Goal: Task Accomplishment & Management: Manage account settings

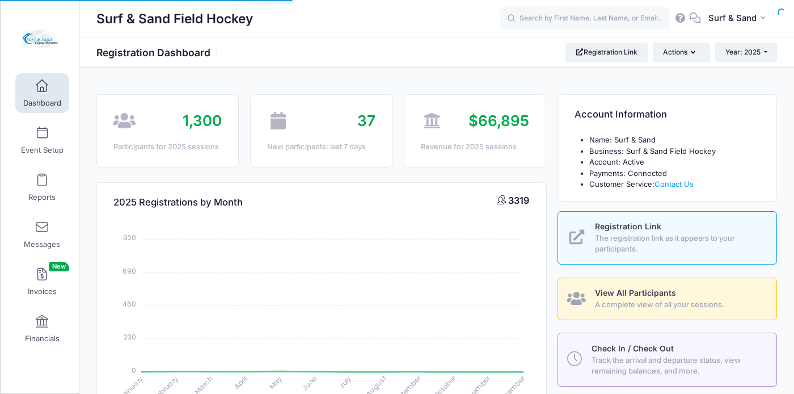
select select
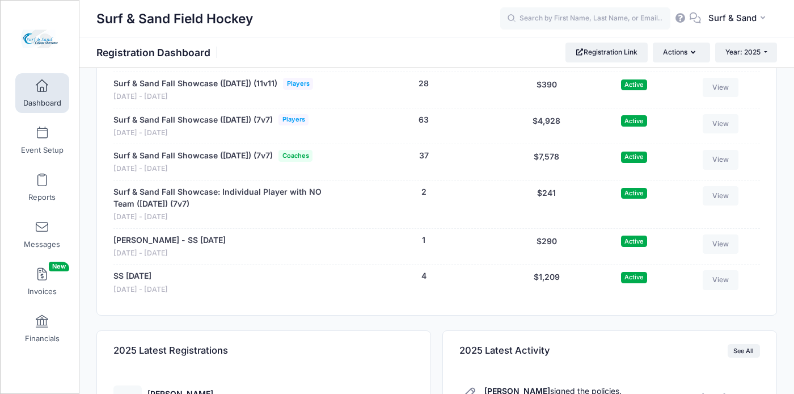
scroll to position [2401, 0]
click at [720, 168] on link "View" at bounding box center [721, 158] width 36 height 19
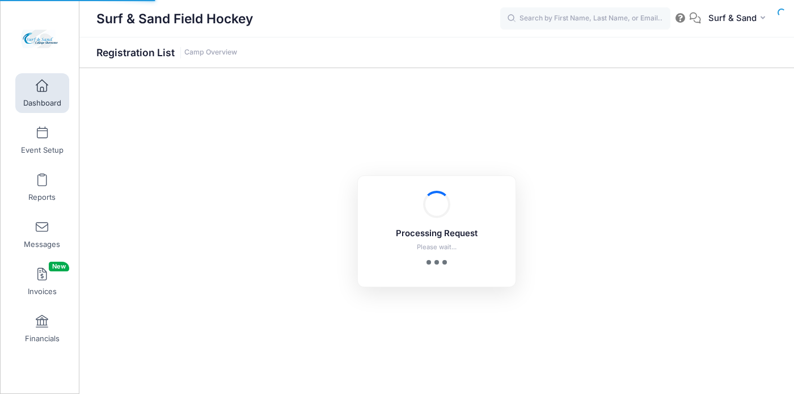
select select "10"
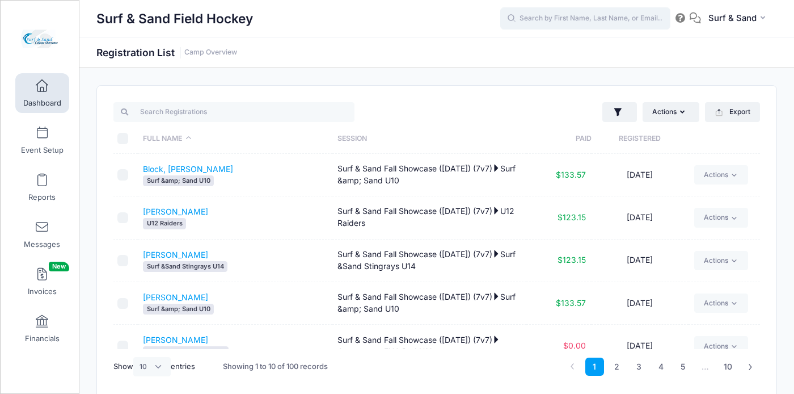
click at [568, 22] on input "text" at bounding box center [585, 18] width 170 height 23
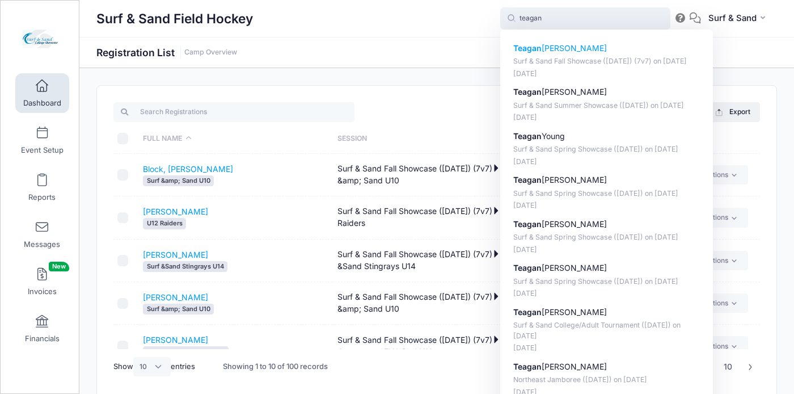
click at [543, 61] on p "Surf & Sand Fall Showcase (Nov 16, 2025) (7v7) on Nov-16, 2025" at bounding box center [606, 61] width 187 height 11
type input "Teagan Dagostino (Surf &amp; Sand Fall Showcase (Nov 16, 2025) (7v7), Nov-16, 2…"
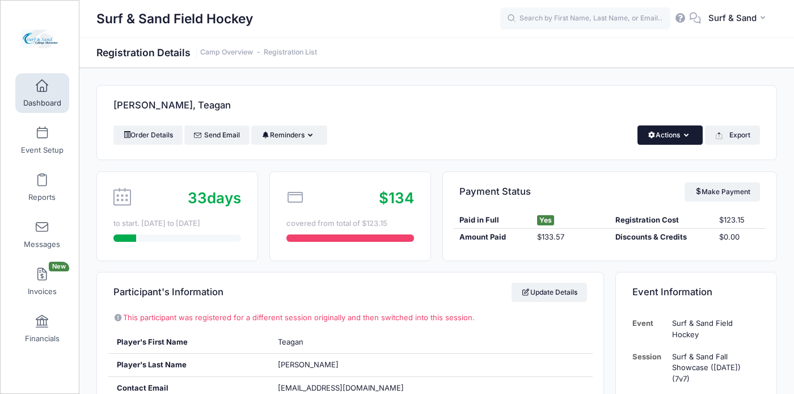
click at [681, 129] on button "Actions" at bounding box center [669, 134] width 65 height 19
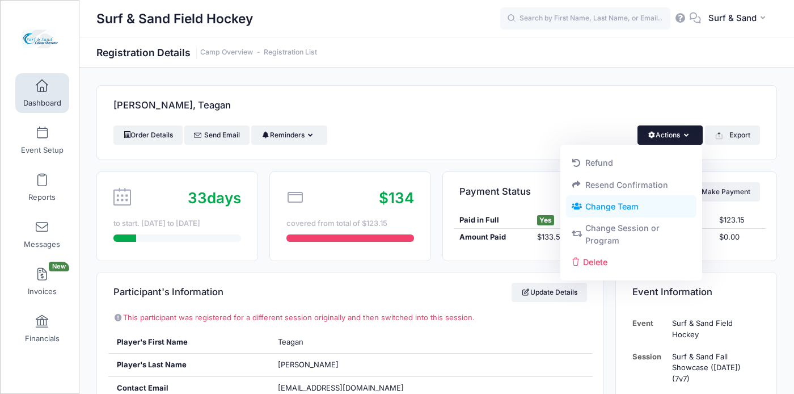
click at [625, 209] on link "Change Team" at bounding box center [631, 207] width 131 height 22
radio input "true"
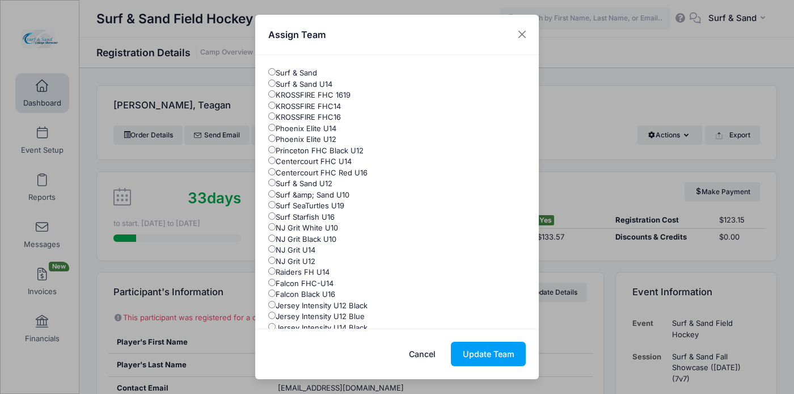
click at [322, 86] on label "Surf & Sand U14" at bounding box center [300, 84] width 64 height 11
click at [276, 86] on input "Surf & Sand U14" at bounding box center [271, 82] width 7 height 7
radio input "true"
click at [489, 358] on button "Update Team" at bounding box center [488, 353] width 75 height 24
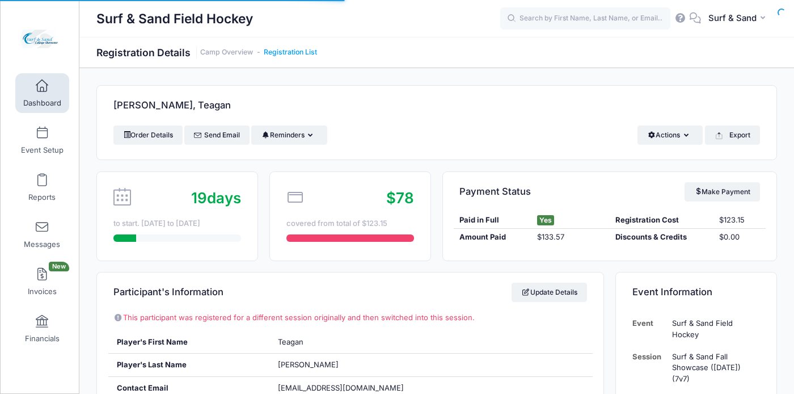
click at [288, 53] on link "Registration List" at bounding box center [290, 52] width 53 height 9
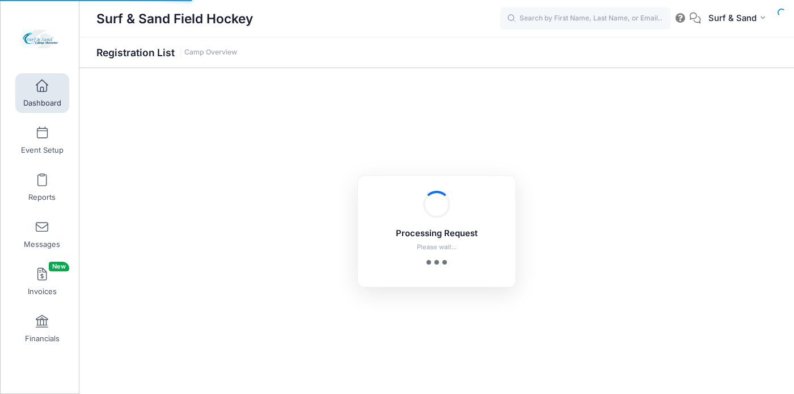
select select "10"
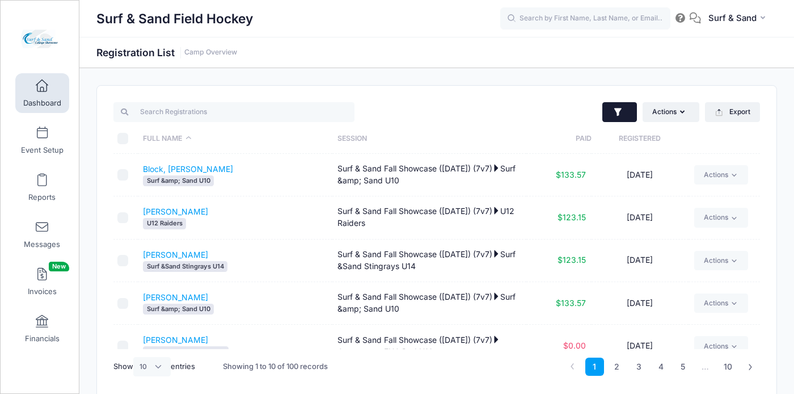
click at [616, 120] on button "button" at bounding box center [619, 112] width 35 height 20
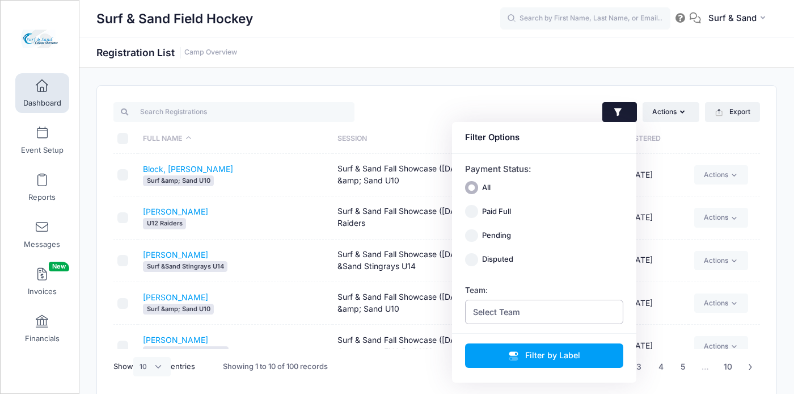
click at [546, 307] on span "Select Team" at bounding box center [544, 311] width 159 height 24
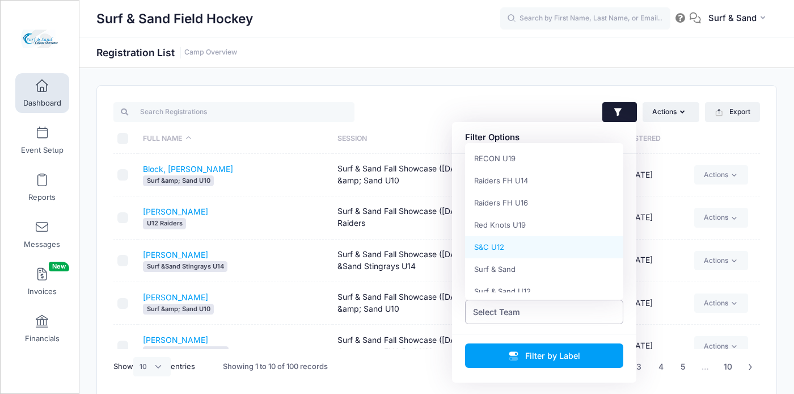
scroll to position [636, 0]
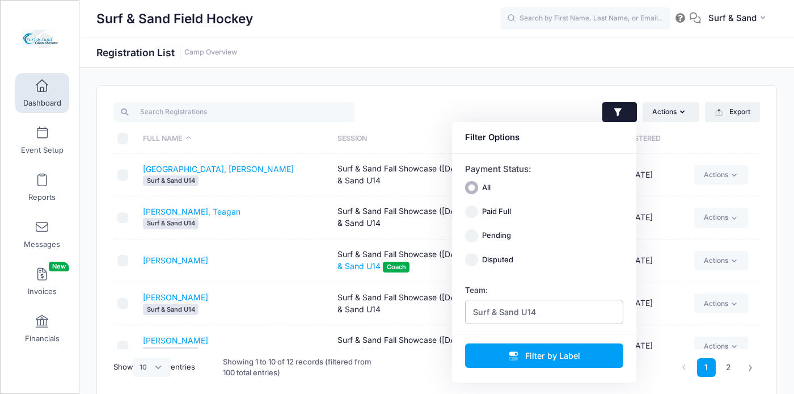
click at [531, 322] on span "Surf & Sand U14" at bounding box center [544, 311] width 159 height 24
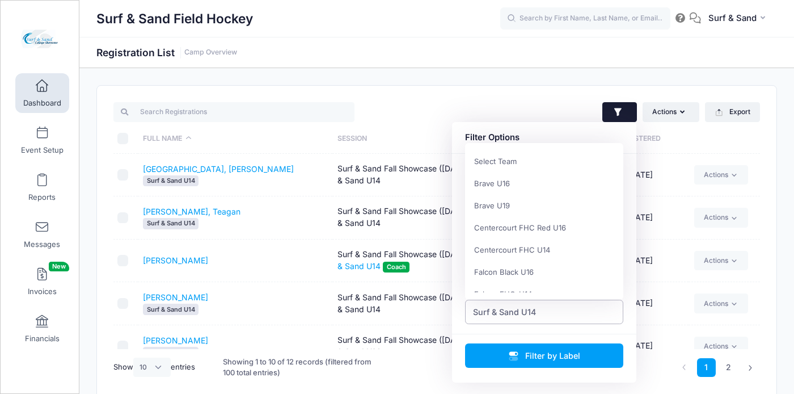
scroll to position [686, 0]
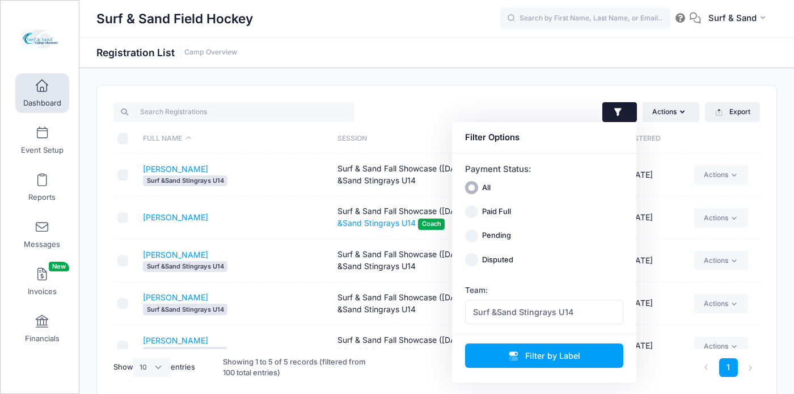
click at [619, 117] on icon "button" at bounding box center [617, 112] width 11 height 11
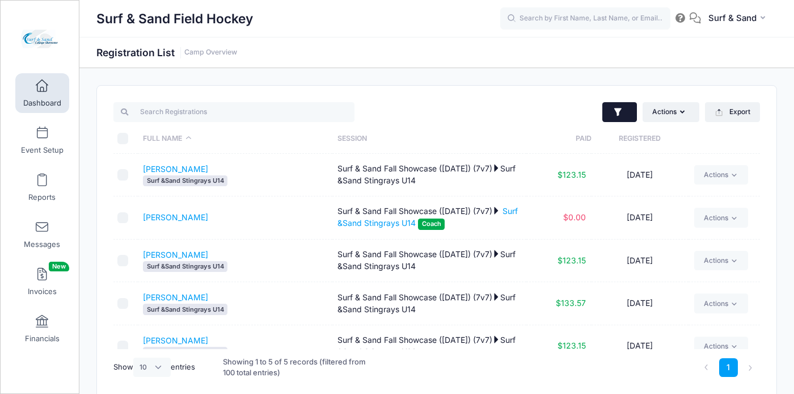
click at [619, 117] on icon "button" at bounding box center [617, 112] width 11 height 11
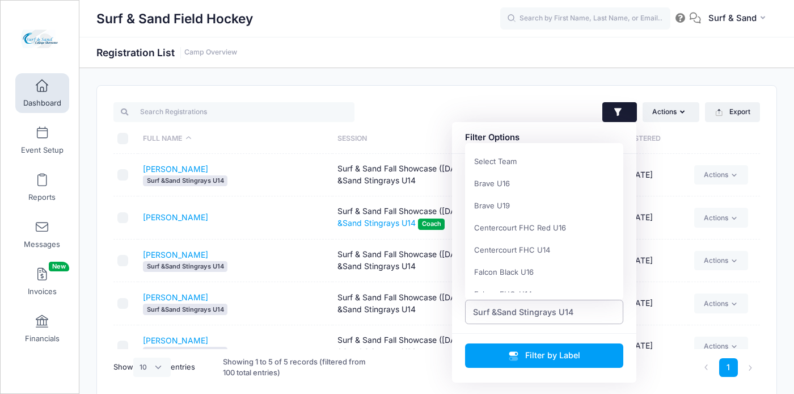
click at [542, 314] on span "Surf &Sand Stingrays U14" at bounding box center [523, 312] width 100 height 12
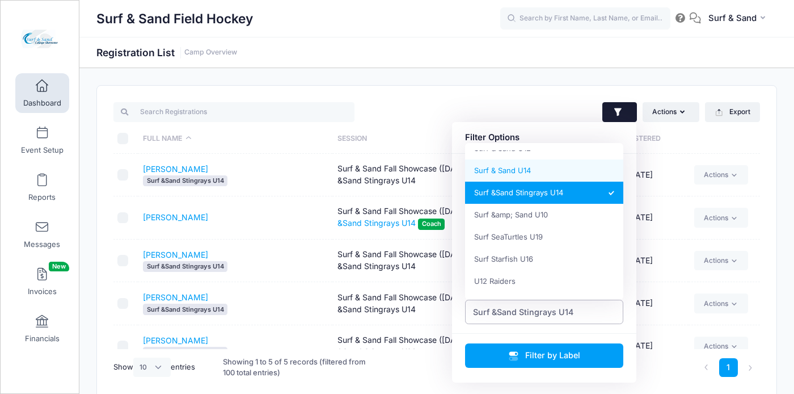
select select "Surf & Sand U14"
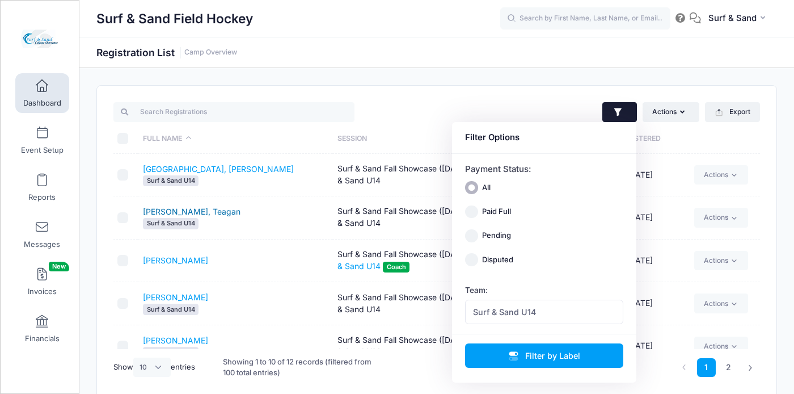
click at [188, 215] on link "[PERSON_NAME], Teagan" at bounding box center [192, 211] width 98 height 10
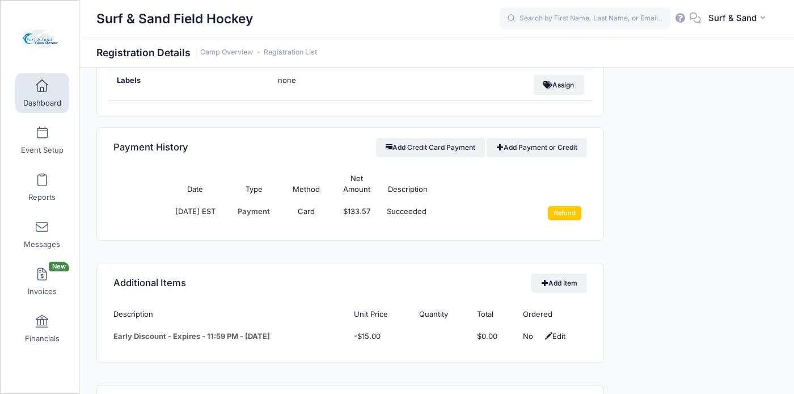
scroll to position [941, 0]
click at [572, 211] on input "Refund" at bounding box center [564, 212] width 33 height 14
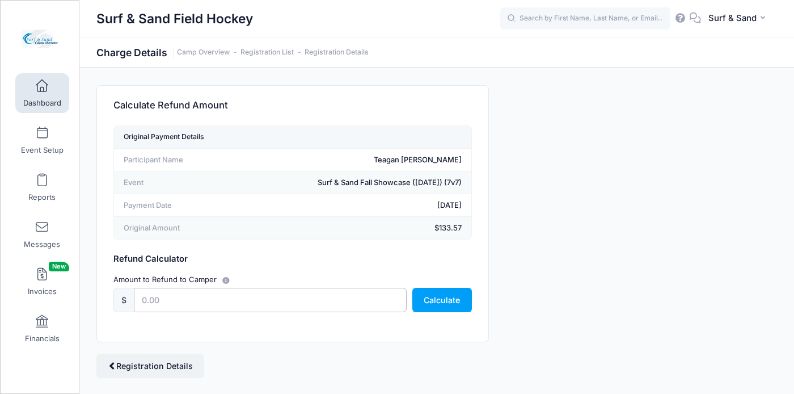
click at [298, 302] on input "text" at bounding box center [270, 300] width 273 height 24
type input "133.57"
click at [543, 293] on div "Camp Network returns it's fee when there is a full refund. [PERSON_NAME] also r…" at bounding box center [437, 231] width 692 height 293
click at [455, 306] on button "Calculate" at bounding box center [442, 300] width 60 height 24
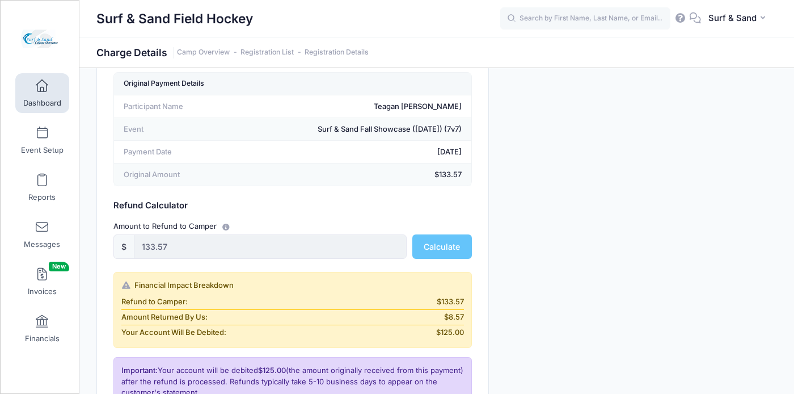
scroll to position [154, 0]
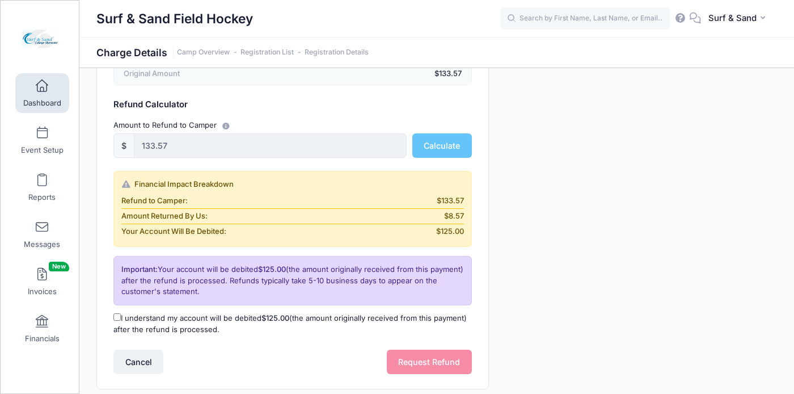
click at [128, 317] on label "I understand my account will be debited $125.00 (the amount originally received…" at bounding box center [292, 323] width 358 height 22
click at [121, 317] on input "I understand my account will be debited $125.00 (the amount originally received…" at bounding box center [116, 316] width 7 height 7
checkbox input "true"
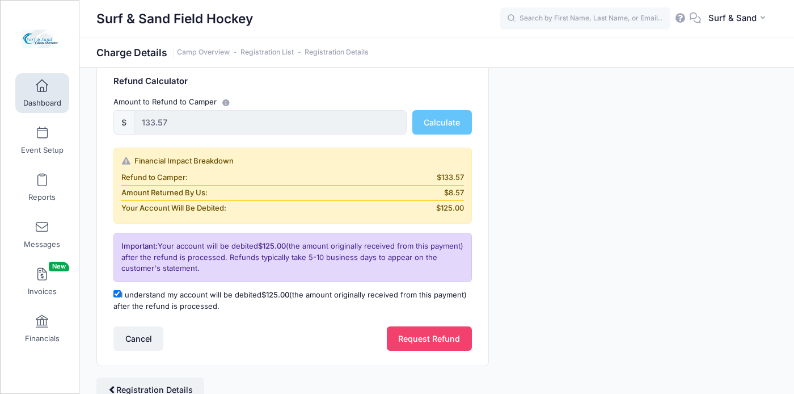
scroll to position [220, 0]
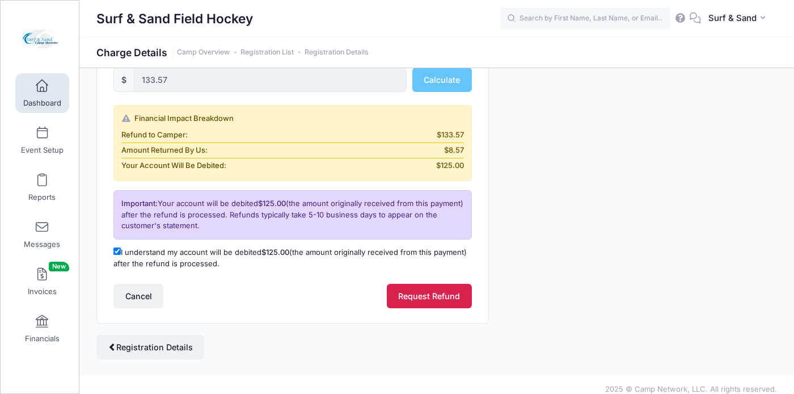
click at [452, 293] on button "Request Refund" at bounding box center [429, 296] width 85 height 24
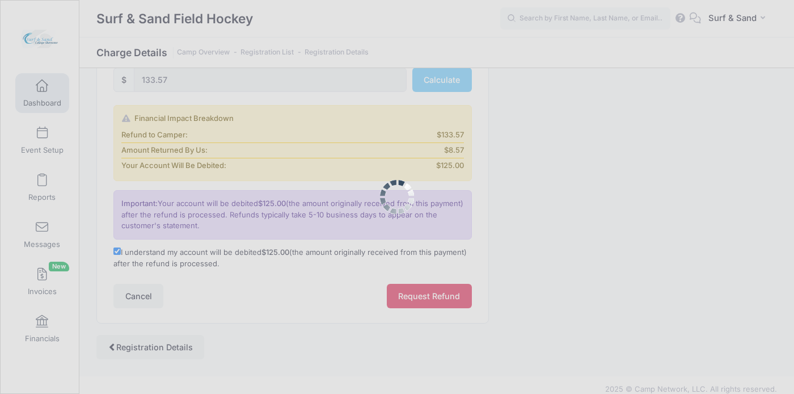
scroll to position [0, 0]
